Goal: Check status: Check status

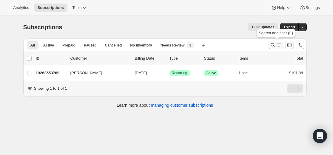
click at [275, 44] on icon "Search and filter results" at bounding box center [273, 45] width 6 height 6
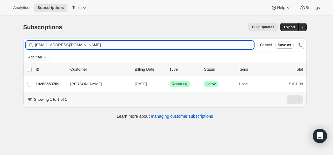
click at [222, 45] on input "[EMAIL_ADDRESS][DOMAIN_NAME]" at bounding box center [144, 45] width 219 height 8
type input "[EMAIL_ADDRESS][DOMAIN_NAME]"
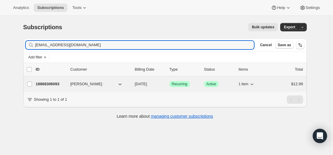
click at [57, 83] on p "18868306093" at bounding box center [51, 84] width 30 height 6
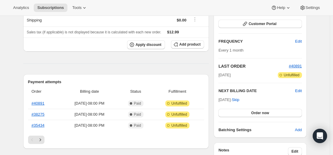
scroll to position [90, 0]
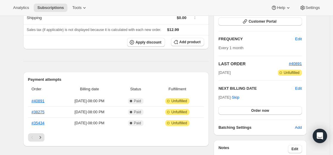
click at [8, 61] on div "Subscription #18868306093. This page is ready Subscription #18868306093 Success…" at bounding box center [165, 156] width 330 height 460
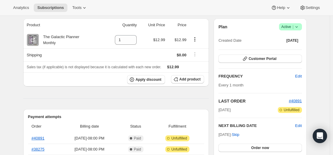
scroll to position [0, 0]
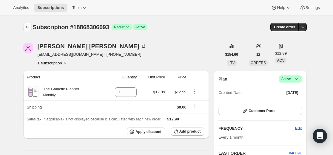
click at [27, 27] on icon "Subscriptions" at bounding box center [27, 27] width 4 height 3
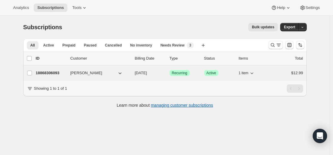
click at [56, 73] on p "18868306093" at bounding box center [51, 73] width 30 height 6
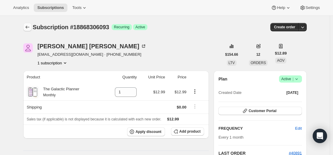
click at [28, 29] on icon "Subscriptions" at bounding box center [27, 27] width 6 height 6
